Goal: Check status: Check status

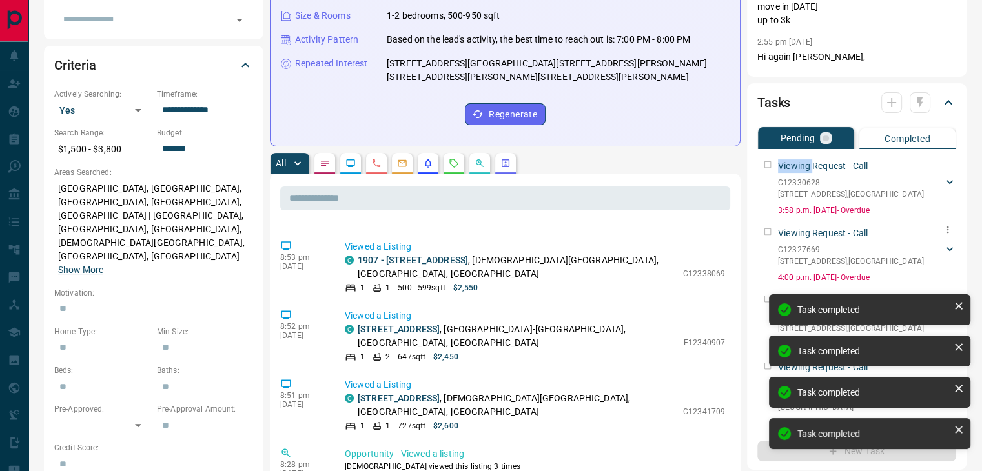
click at [765, 181] on div "Viewing Request - Call C12330628 [STREET_ADDRESS][GEOGRAPHIC_DATA] 4372342948 […" at bounding box center [857, 185] width 199 height 62
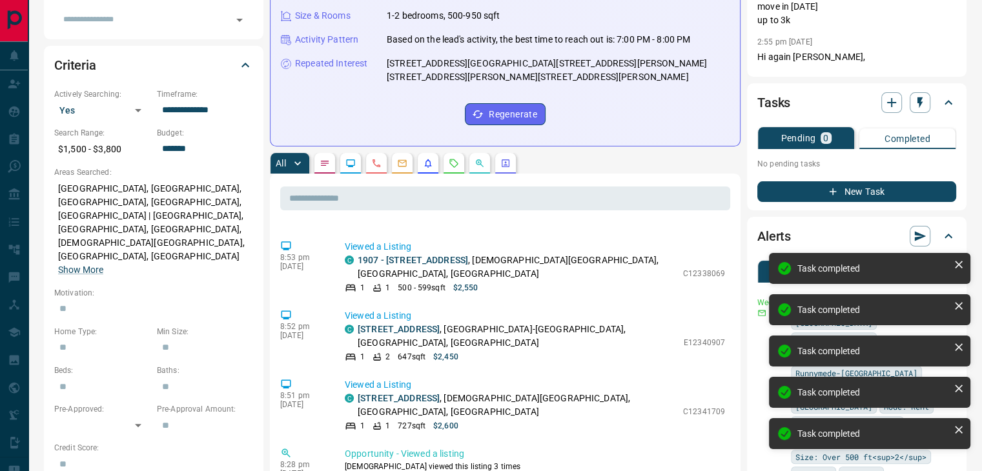
click at [455, 158] on icon "Requests" at bounding box center [454, 163] width 10 height 10
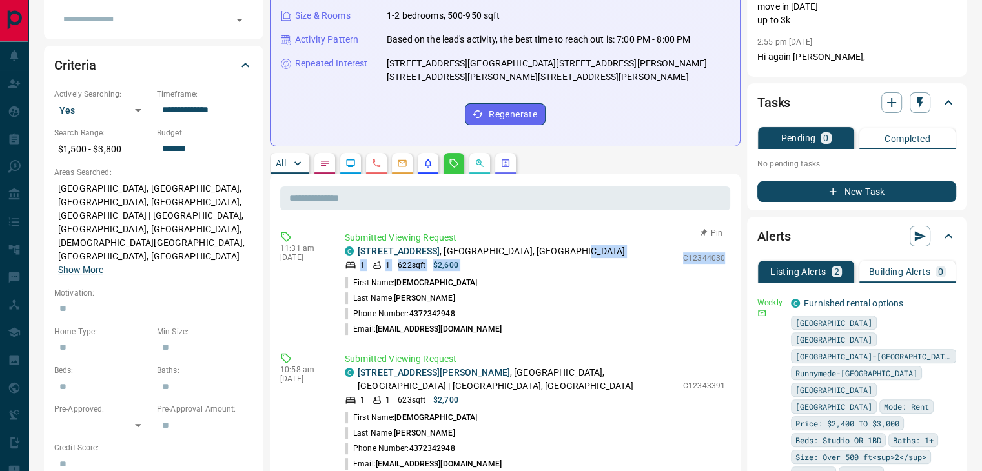
drag, startPoint x: 666, startPoint y: 228, endPoint x: 713, endPoint y: 233, distance: 46.8
click at [713, 245] on div "C [STREET_ADDRESS] 1 1 622 sqft $2,600 C12344030" at bounding box center [535, 258] width 380 height 26
copy div "1 1 622 sqft $2,600 C12344030"
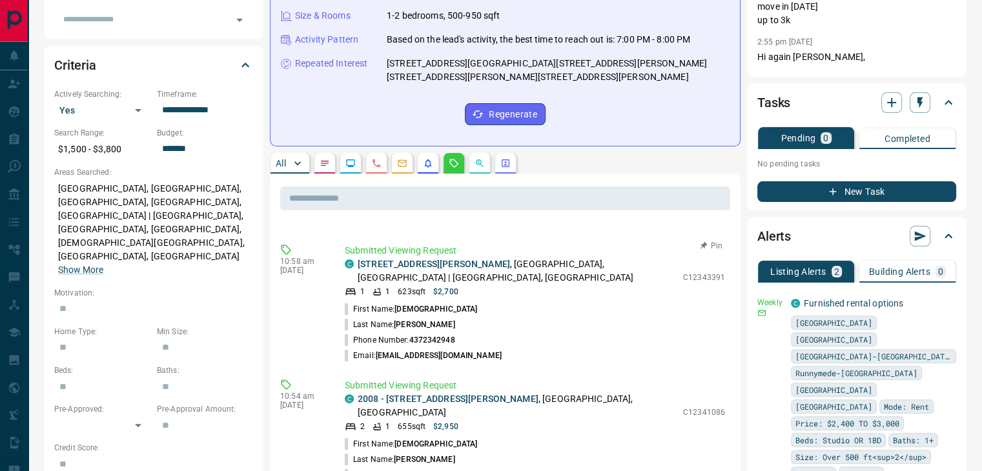
scroll to position [129, 0]
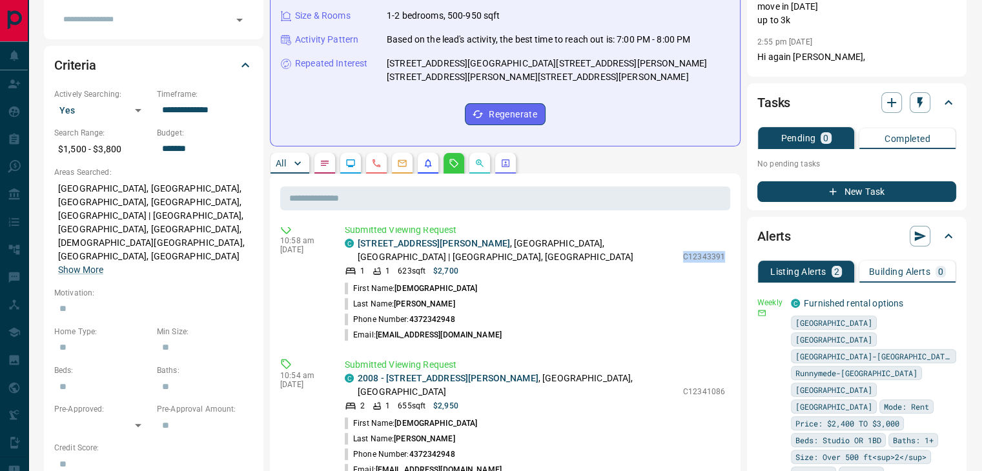
drag, startPoint x: 673, startPoint y: 223, endPoint x: 730, endPoint y: 218, distance: 57.7
copy p "C12343391"
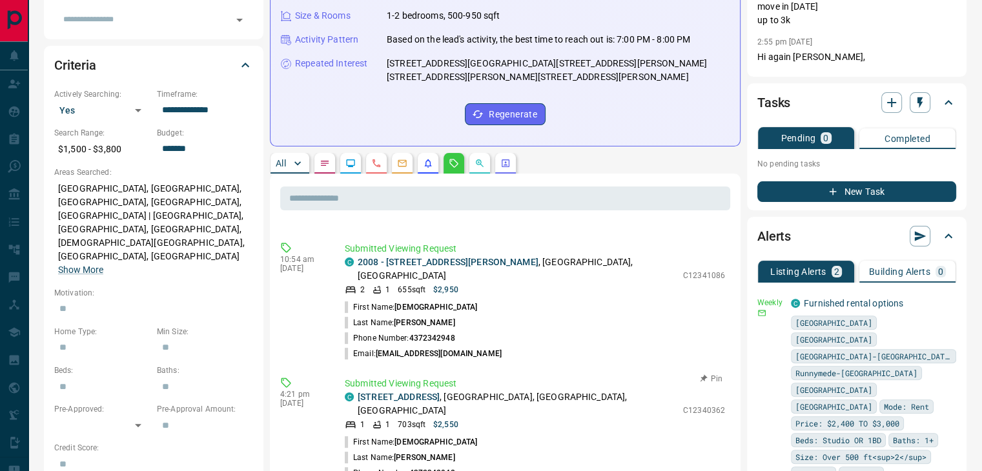
scroll to position [258, 0]
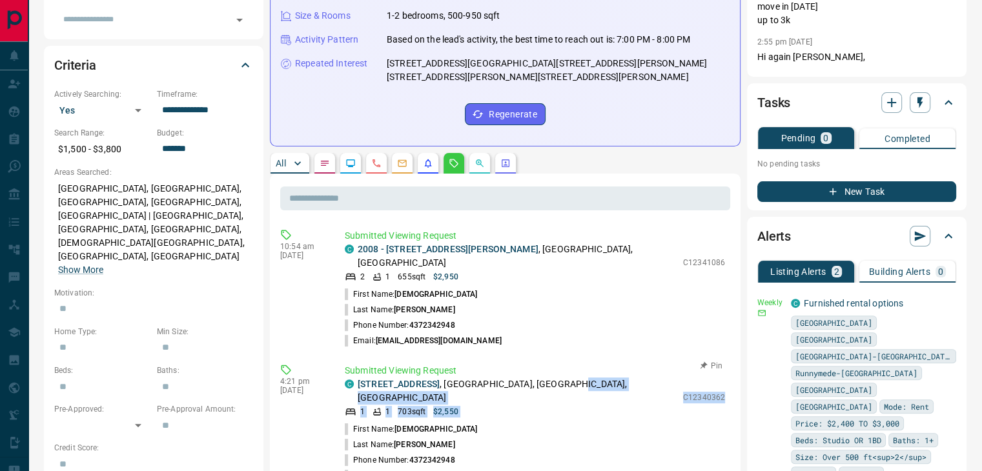
drag, startPoint x: 669, startPoint y: 335, endPoint x: 719, endPoint y: 335, distance: 50.4
copy div "1 1 703 sqft $2,550 C12340362"
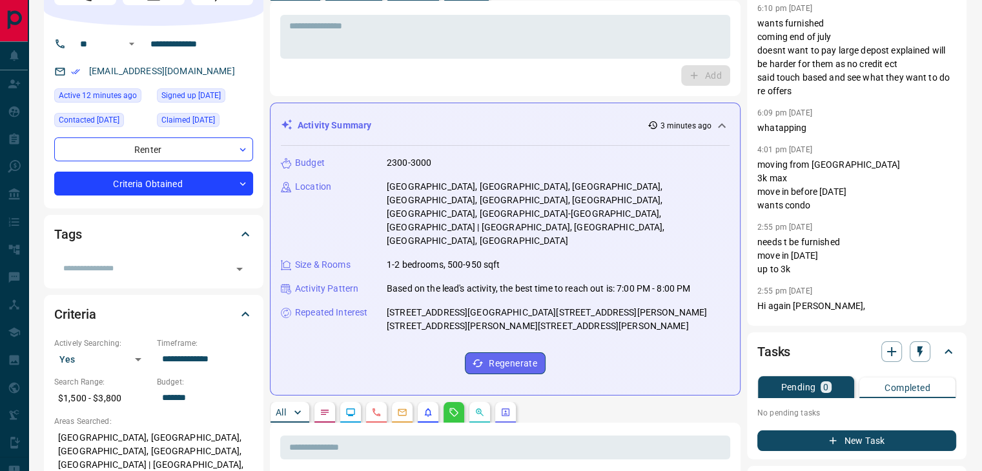
scroll to position [65, 0]
